Goal: Task Accomplishment & Management: Manage account settings

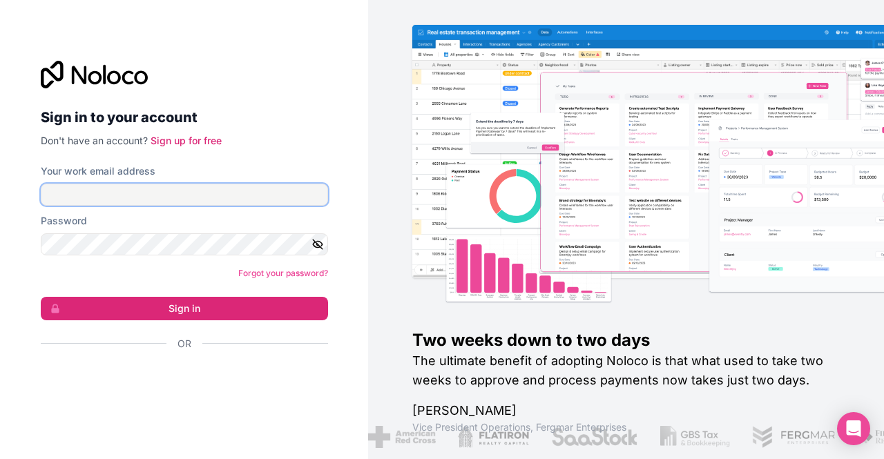
click at [219, 202] on input "Your work email address" at bounding box center [184, 195] width 287 height 22
type input "laura@jeffrgosling.com"
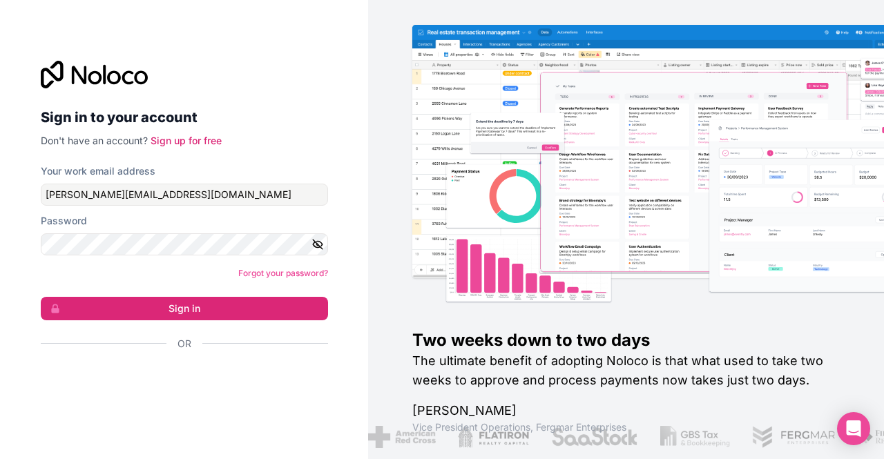
click at [322, 247] on icon "button" at bounding box center [317, 244] width 12 height 12
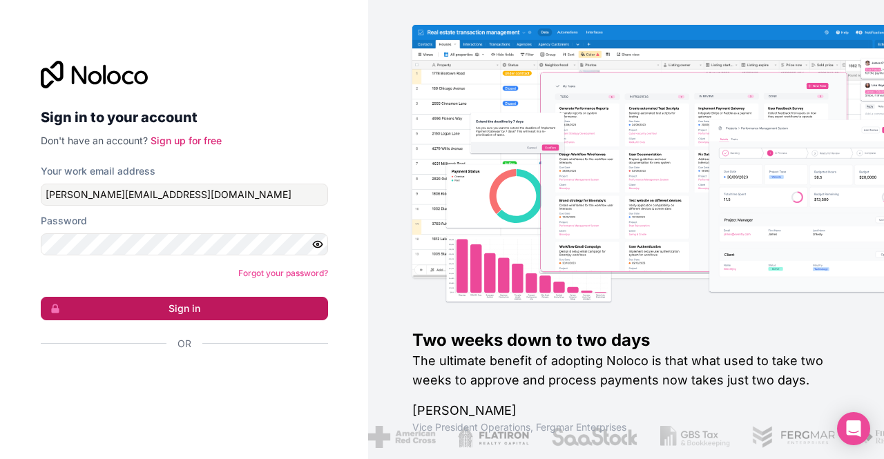
click at [244, 305] on button "Sign in" at bounding box center [184, 308] width 287 height 23
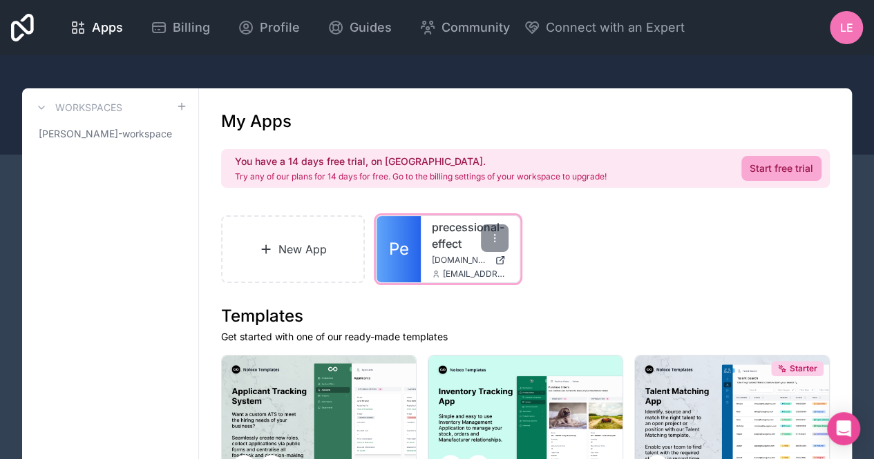
click at [449, 269] on span "jake@clientmachine.co.uk" at bounding box center [475, 274] width 65 height 11
click at [405, 253] on span "Pe" at bounding box center [399, 249] width 20 height 22
